Goal: Information Seeking & Learning: Learn about a topic

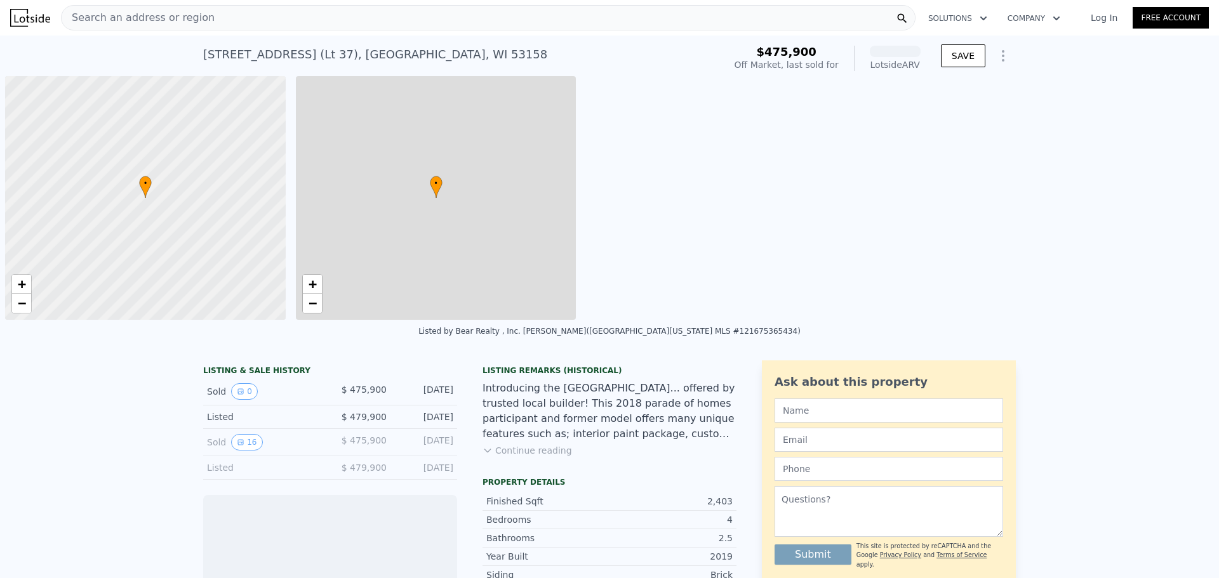
scroll to position [0, 5]
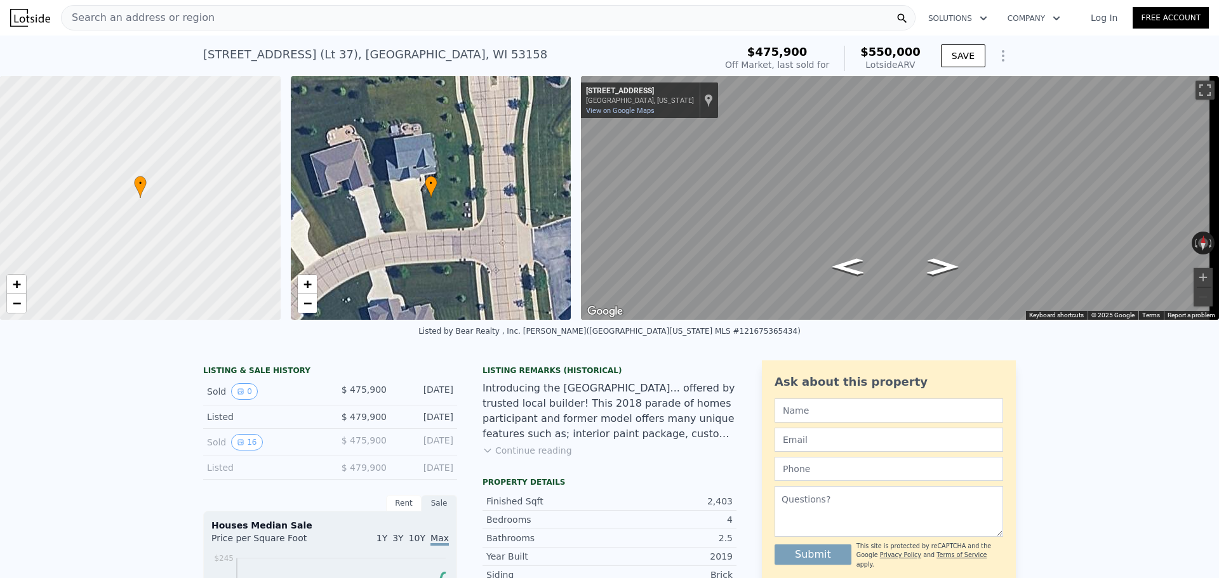
click at [296, 14] on div "Search an address or region" at bounding box center [488, 17] width 855 height 25
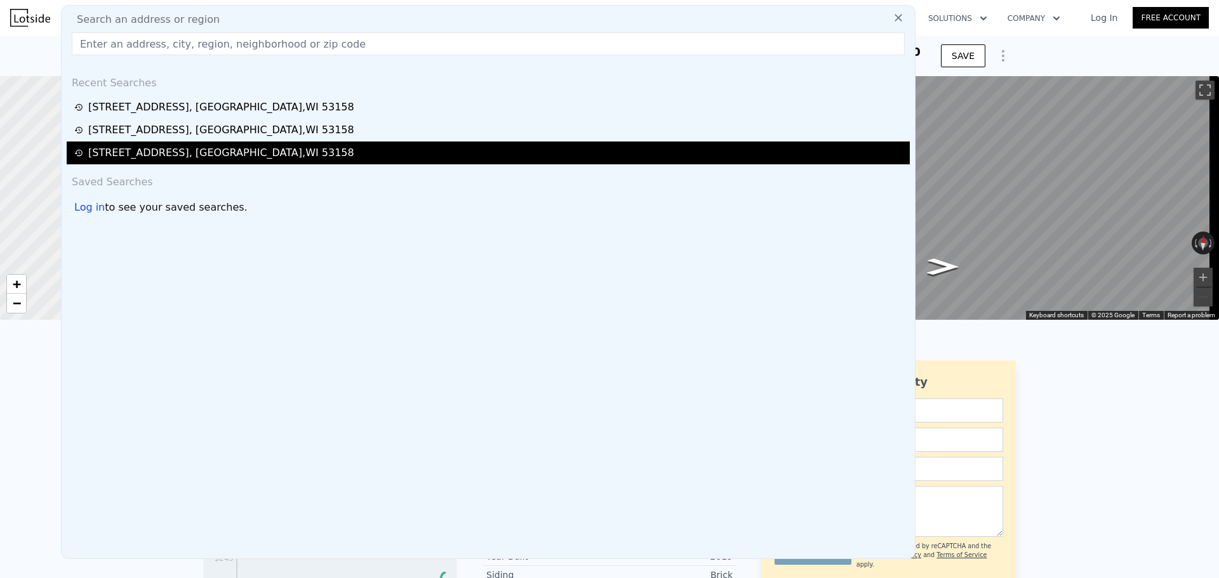
click at [247, 154] on div "[STREET_ADDRESS]" at bounding box center [221, 152] width 266 height 15
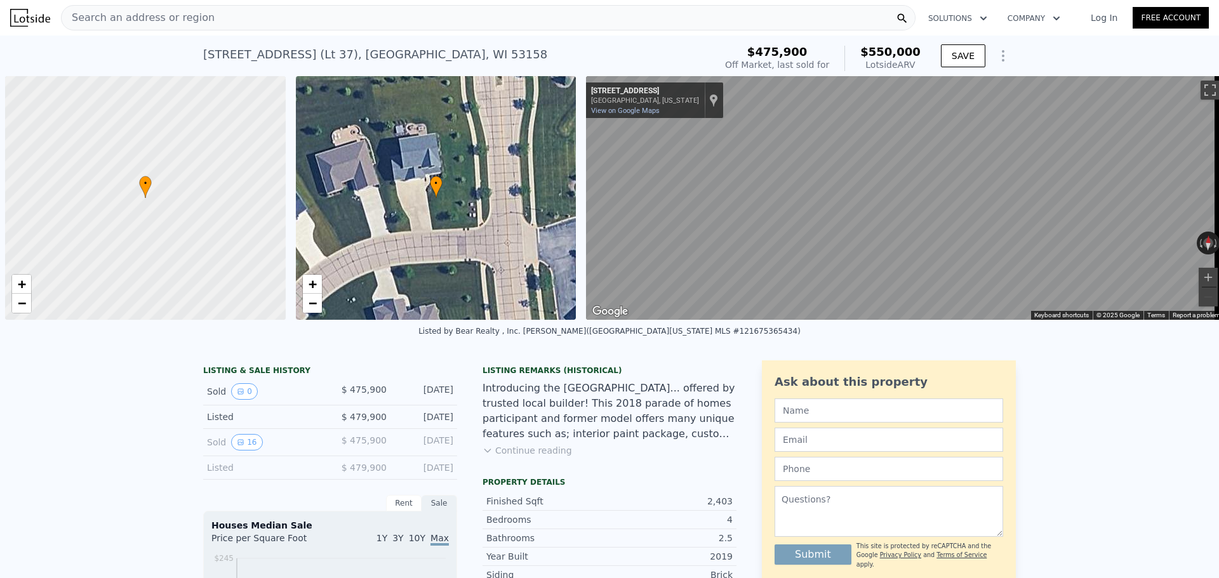
scroll to position [0, 5]
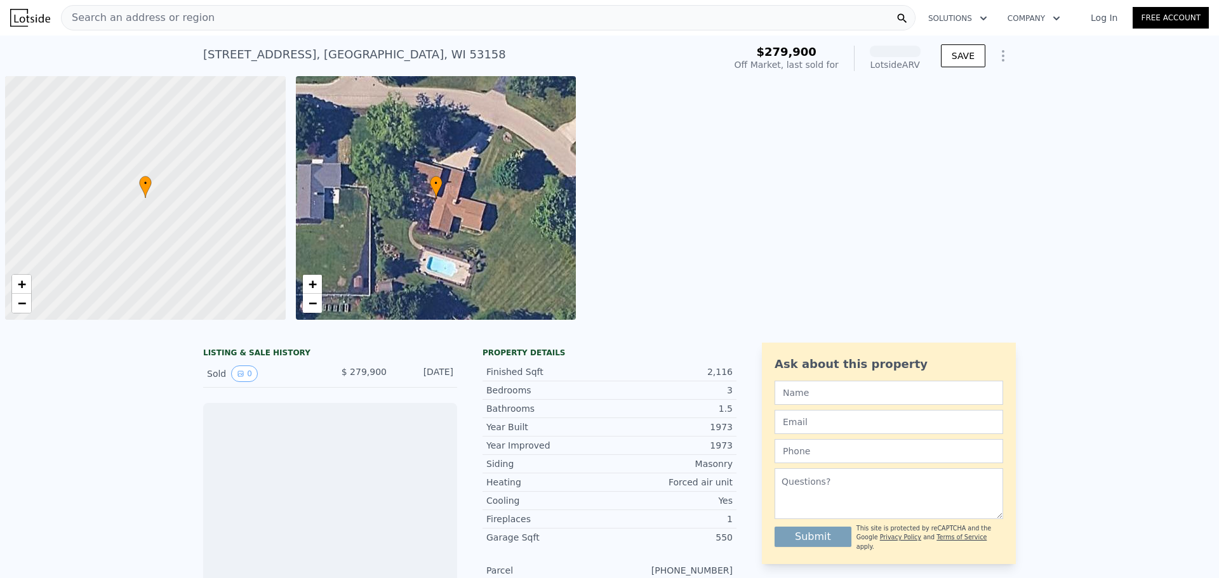
scroll to position [0, 5]
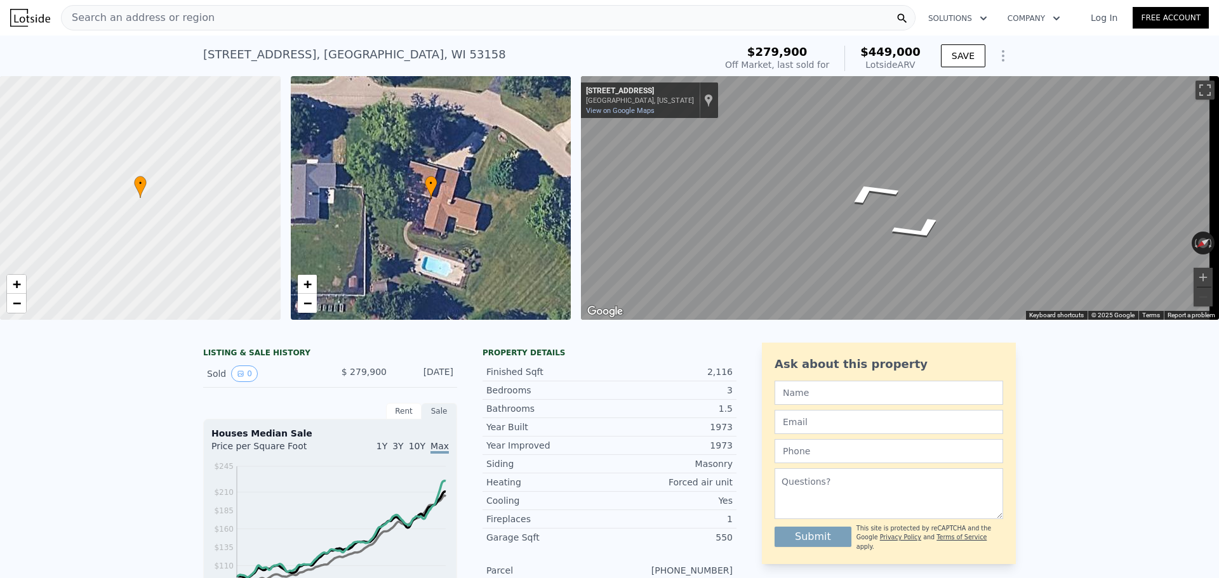
click at [483, 157] on div "• + − • + − ← Move left → Move right ↑ Move up ↓ Move down + Zoom in - Zoom out…" at bounding box center [609, 198] width 1219 height 244
click at [180, 15] on span "Search an address or region" at bounding box center [138, 17] width 153 height 15
click at [1218, 267] on html "Search an address or region Solutions Company Open main menu Log In Free Accoun…" at bounding box center [609, 289] width 1219 height 578
click at [232, 17] on div "Search an address or region" at bounding box center [488, 17] width 855 height 25
click at [344, 17] on div "Search an address or region" at bounding box center [488, 17] width 855 height 25
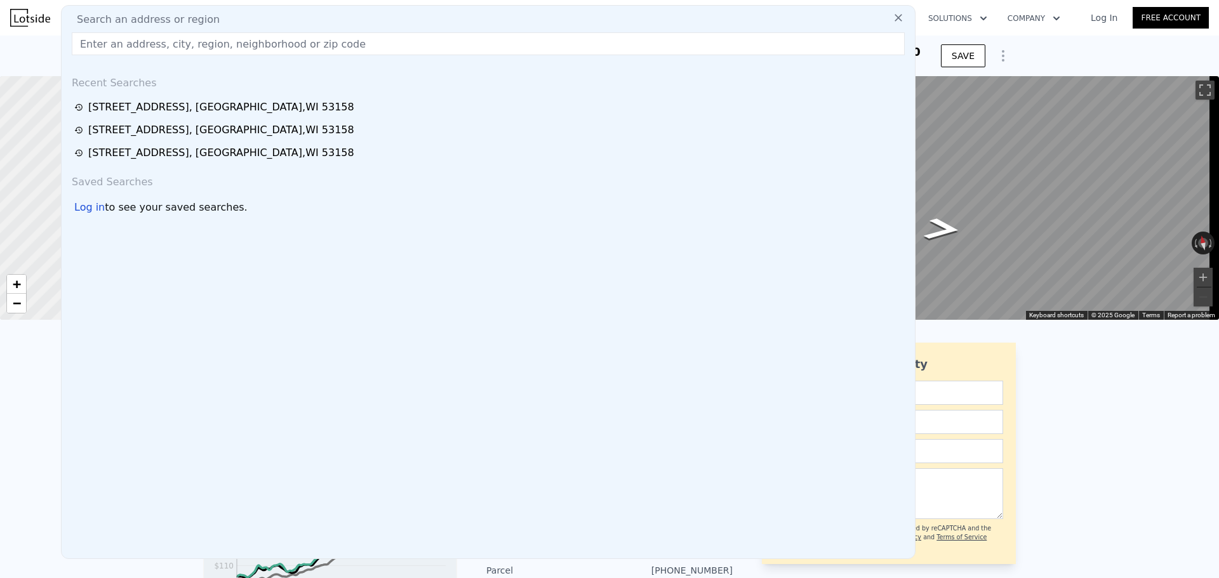
click at [17, 17] on img at bounding box center [30, 18] width 40 height 18
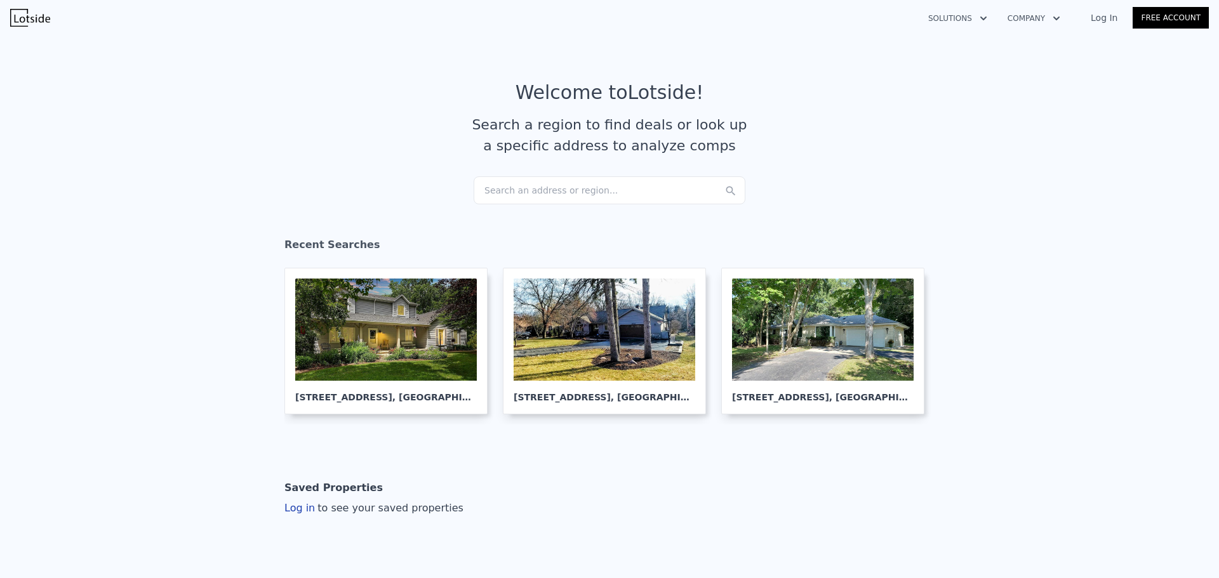
click at [624, 192] on div "Search an address or region..." at bounding box center [610, 191] width 272 height 28
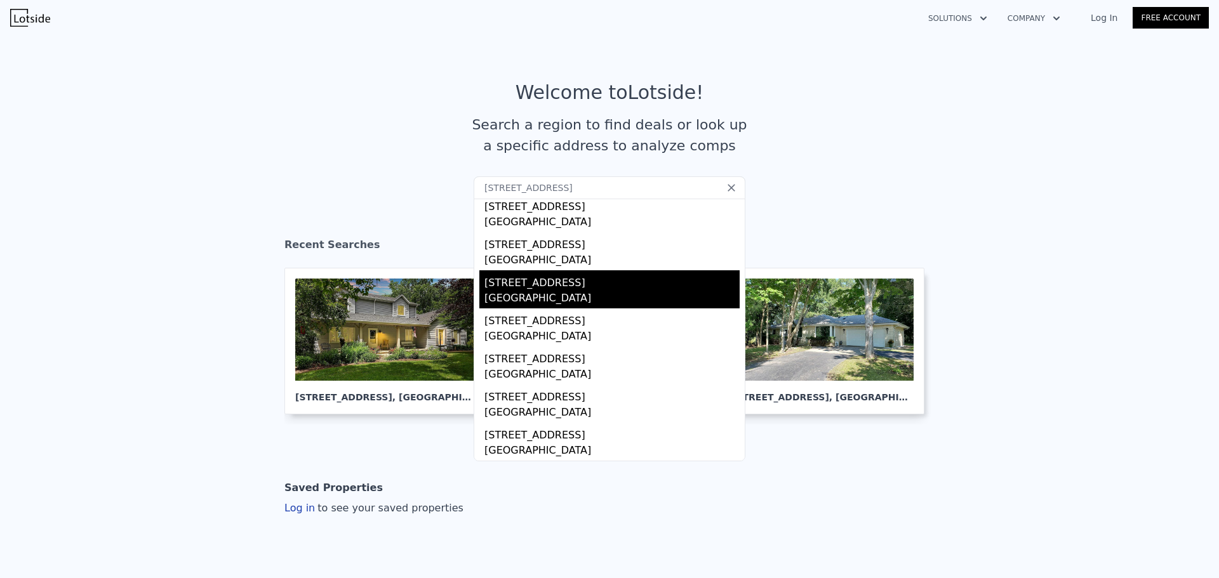
scroll to position [63, 0]
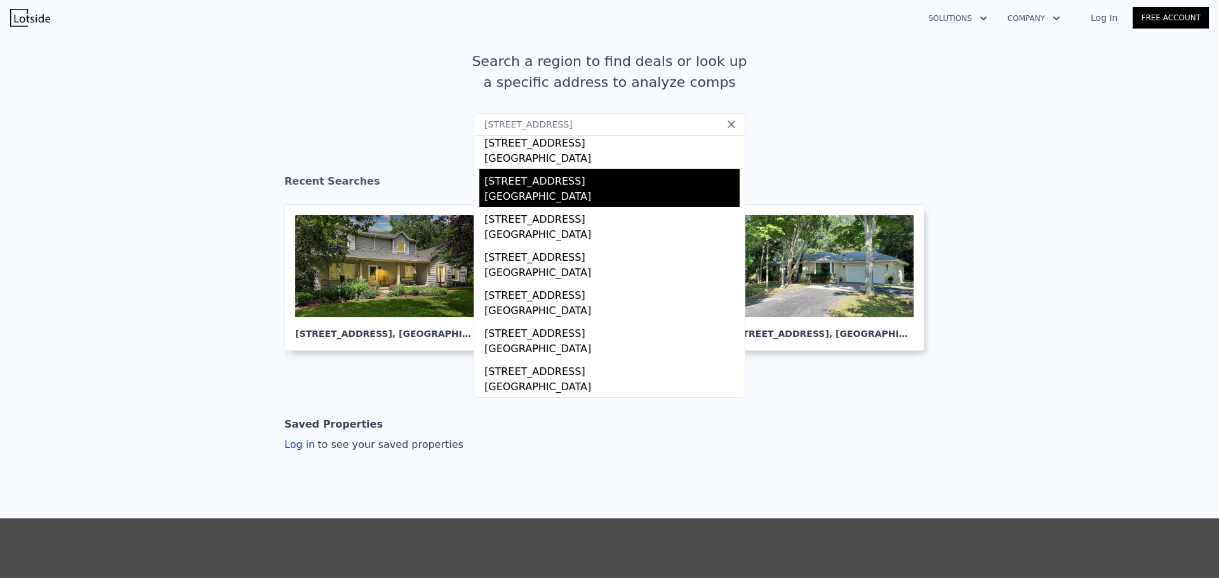
type input "3300 98th PL, Pleasant Prairie, WI 53158"
click at [530, 195] on div "Pleasant Prairie, WI 53158" at bounding box center [611, 198] width 255 height 18
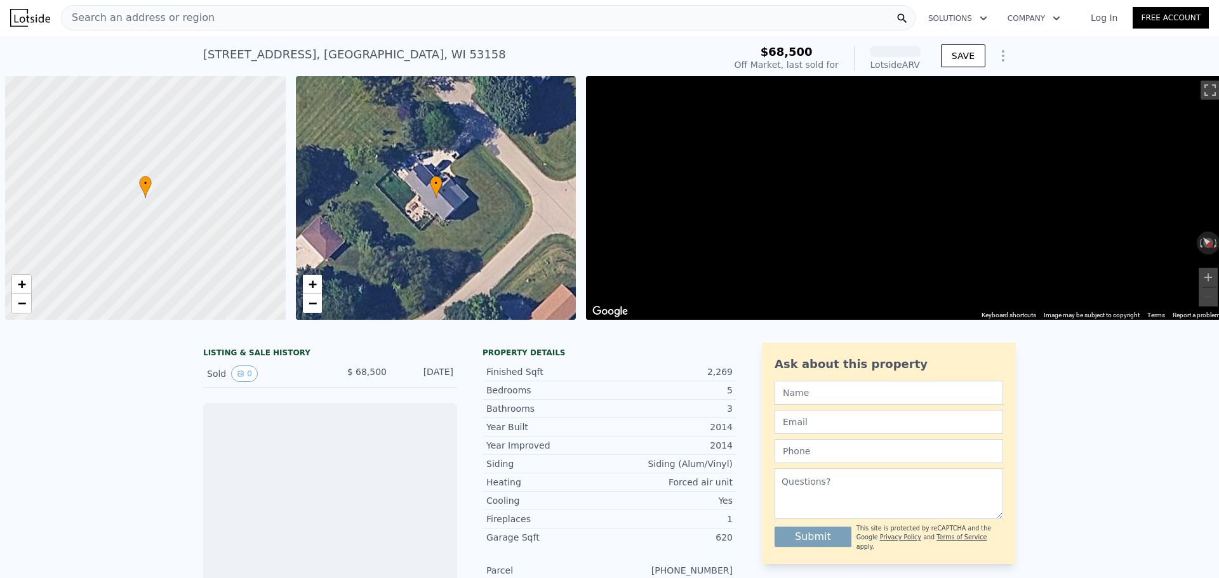
scroll to position [0, 5]
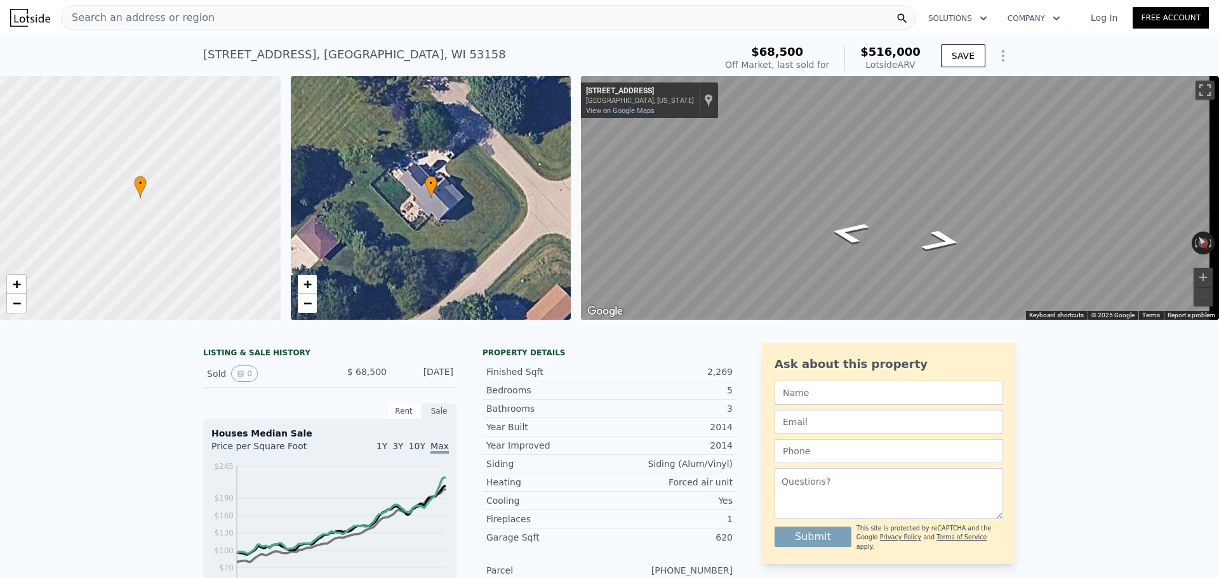
click at [255, 25] on div "Search an address or region" at bounding box center [488, 17] width 855 height 25
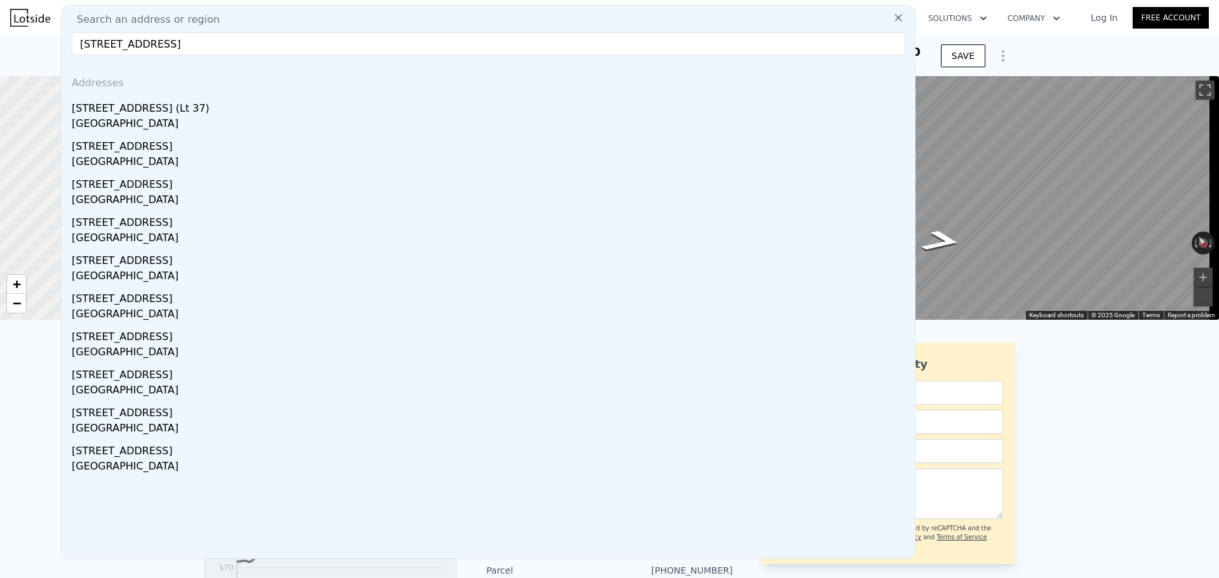
drag, startPoint x: 314, startPoint y: 45, endPoint x: 411, endPoint y: 17, distance: 101.7
click at [0, 13] on div "Search an address or region Search an address or region 3300 98th PL, Pleasant …" at bounding box center [609, 18] width 1219 height 30
paste input "l"
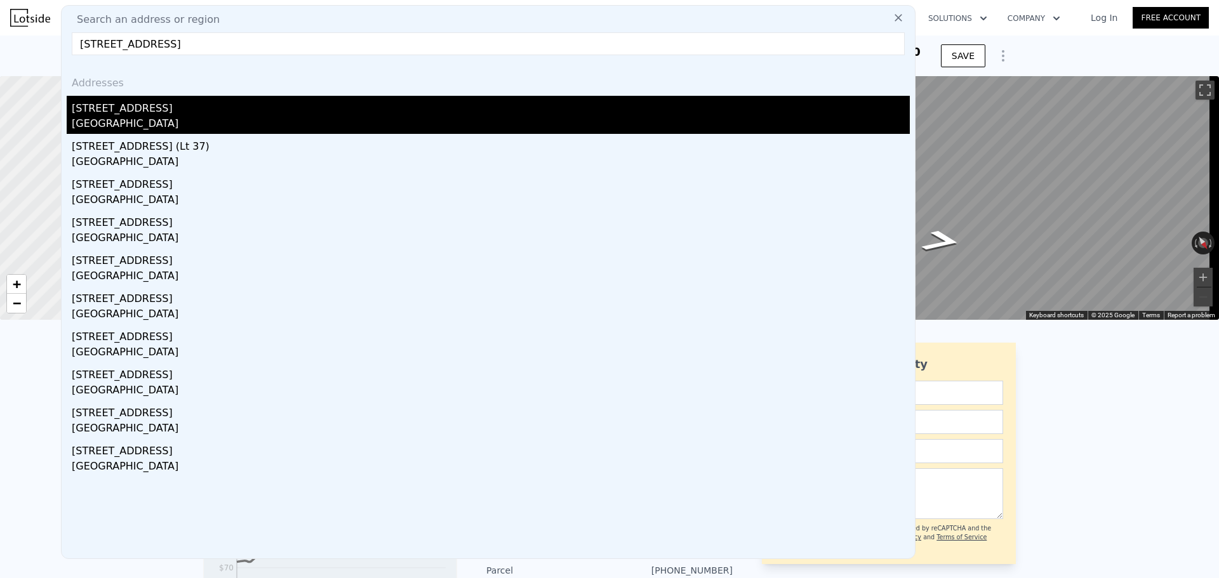
type input "3300 98th PlPleasant Prairie, WI 53158"
click at [122, 126] on div "Kenosha County, WI 53158" at bounding box center [491, 125] width 838 height 18
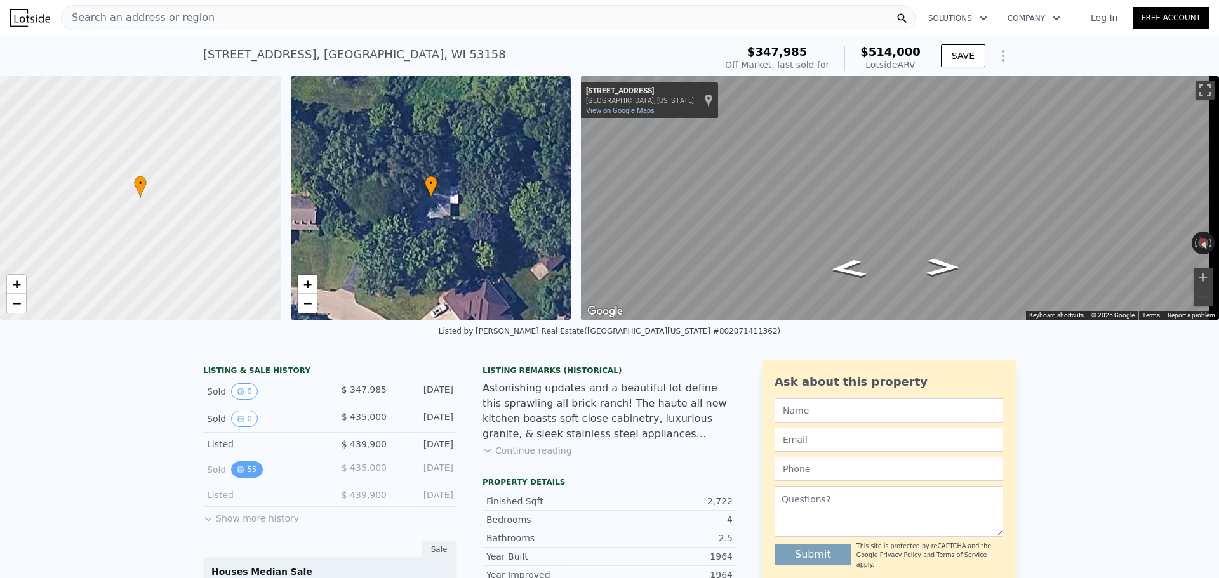
click at [239, 478] on button "55" at bounding box center [246, 470] width 31 height 17
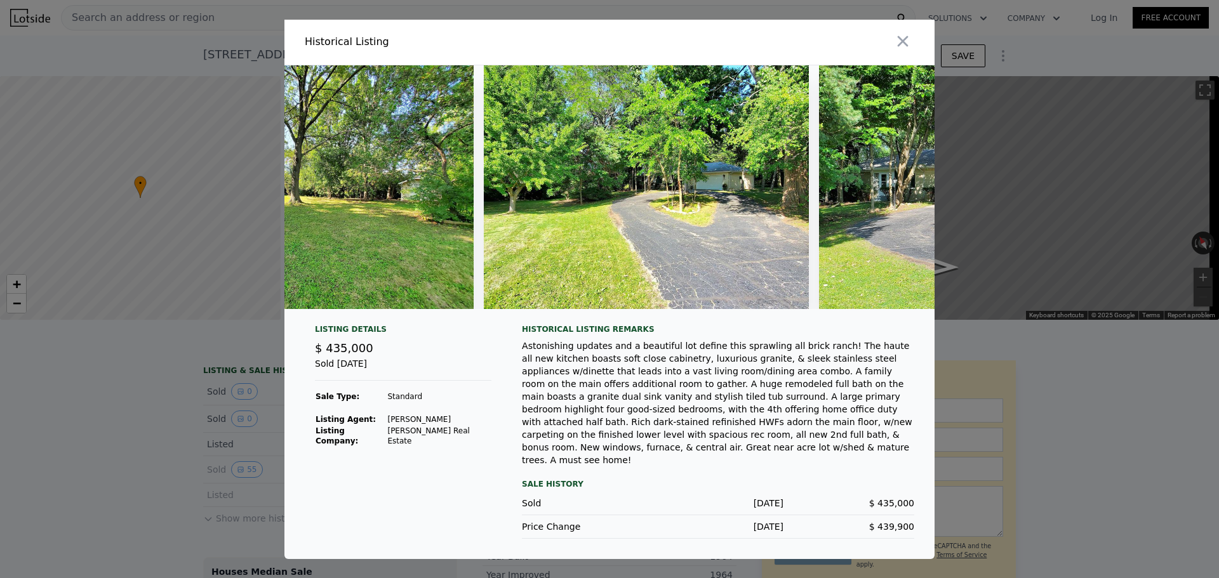
scroll to position [0, 17667]
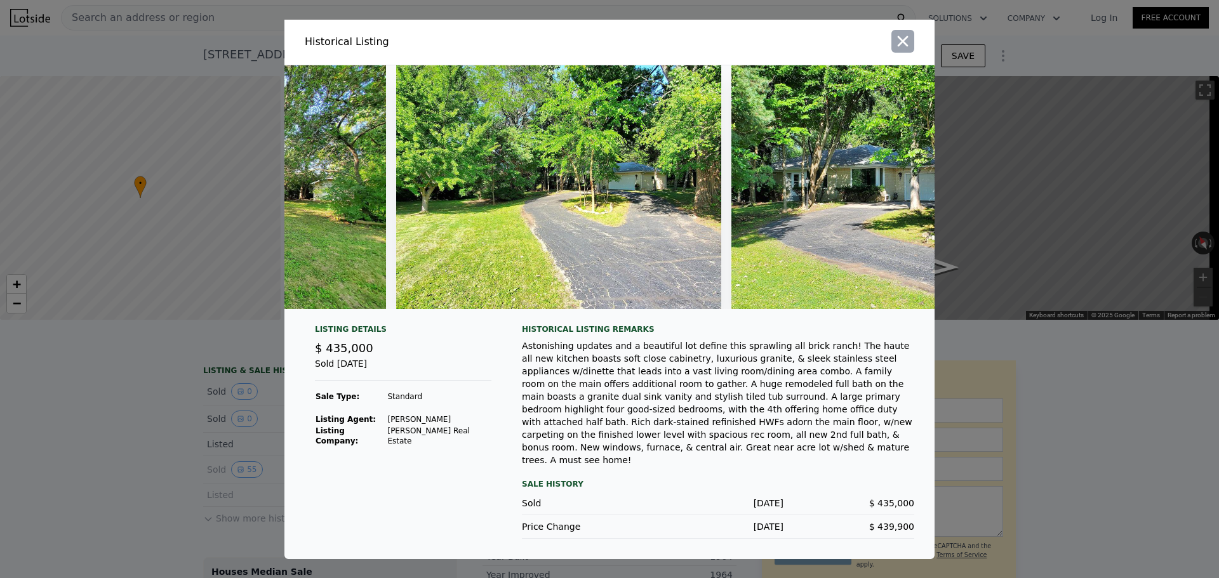
click at [911, 50] on icon "button" at bounding box center [903, 41] width 18 height 18
